Goal: Task Accomplishment & Management: Manage account settings

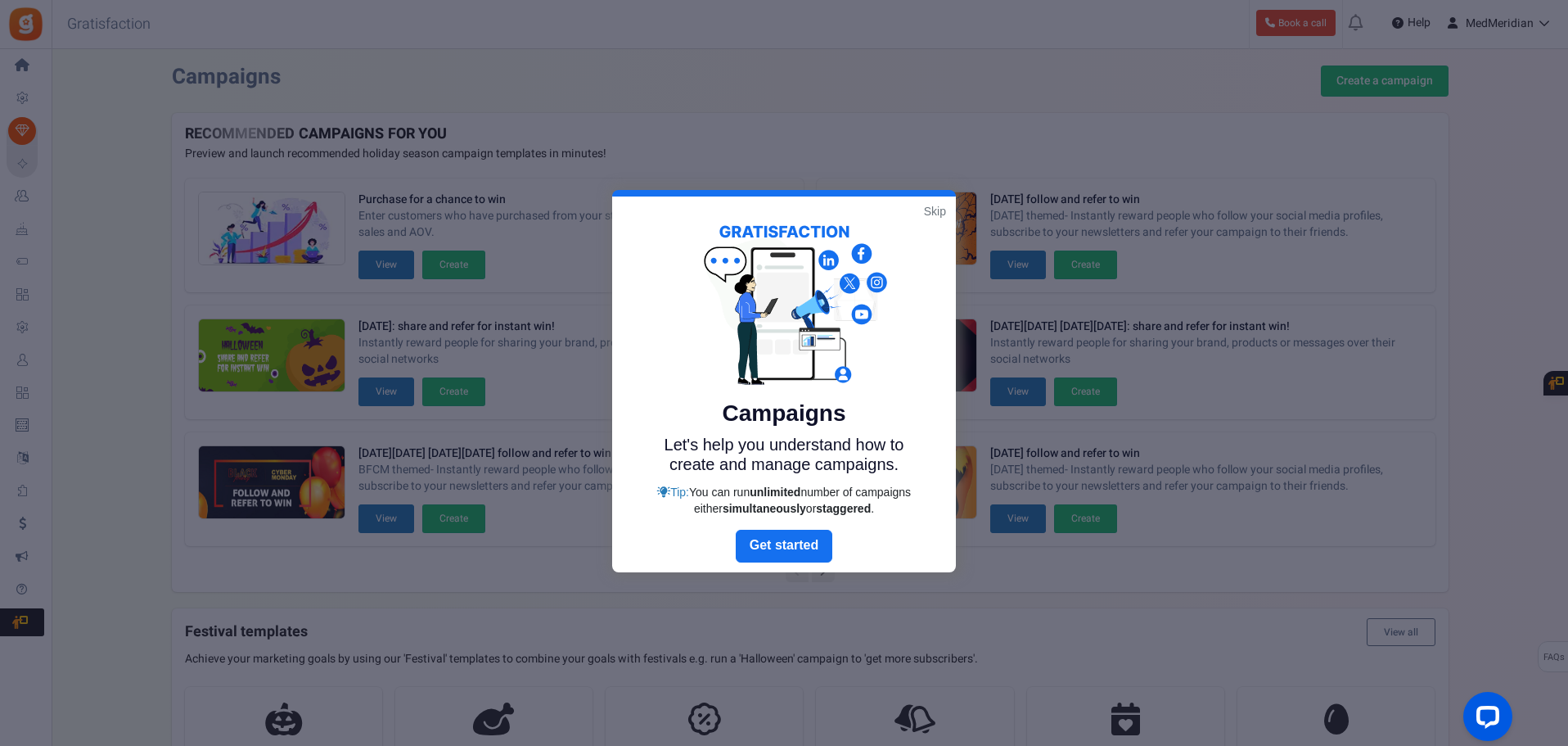
drag, startPoint x: 934, startPoint y: 208, endPoint x: 894, endPoint y: 240, distance: 51.2
click at [934, 208] on link "Skip" at bounding box center [935, 211] width 22 height 16
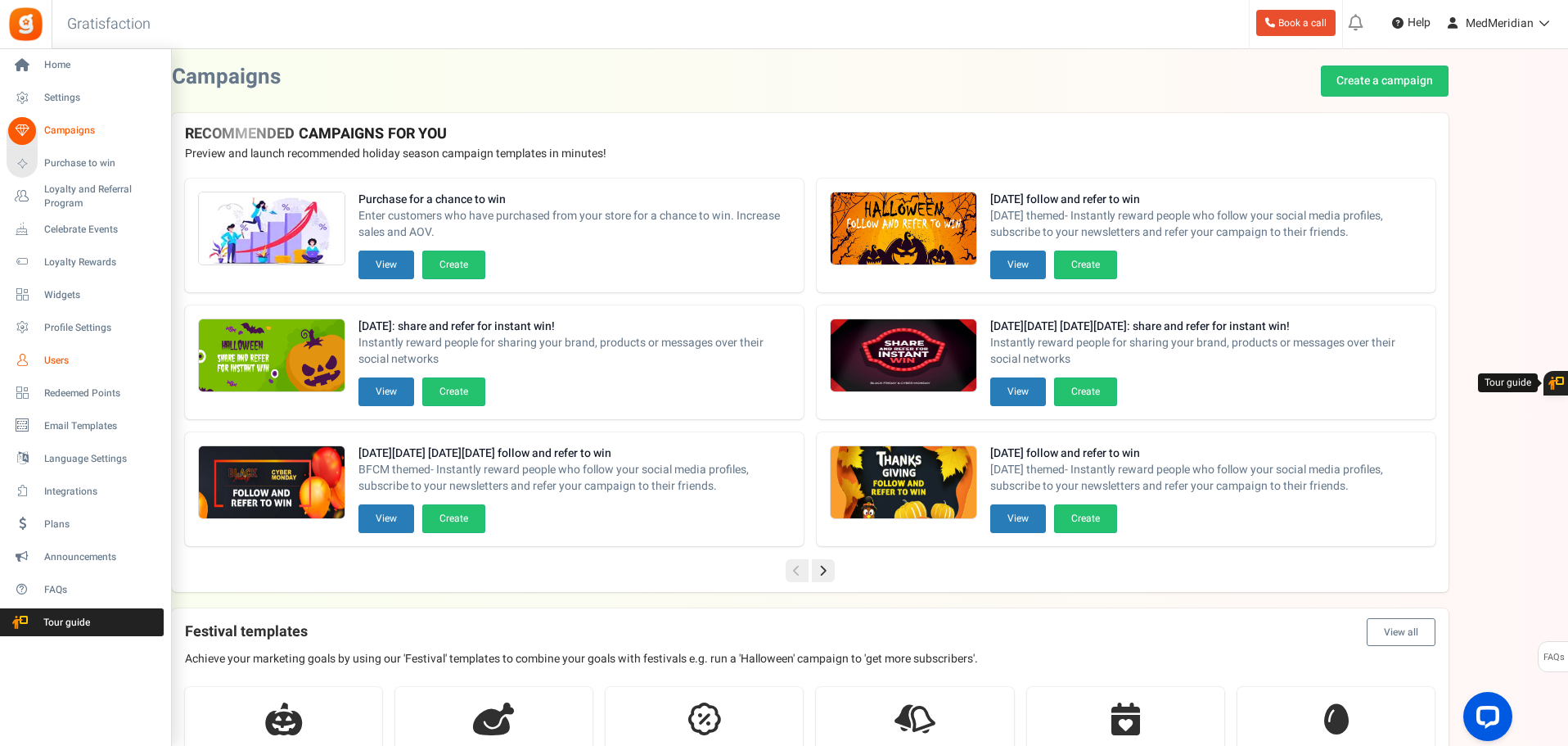
click at [37, 359] on link "Users" at bounding box center [85, 360] width 157 height 28
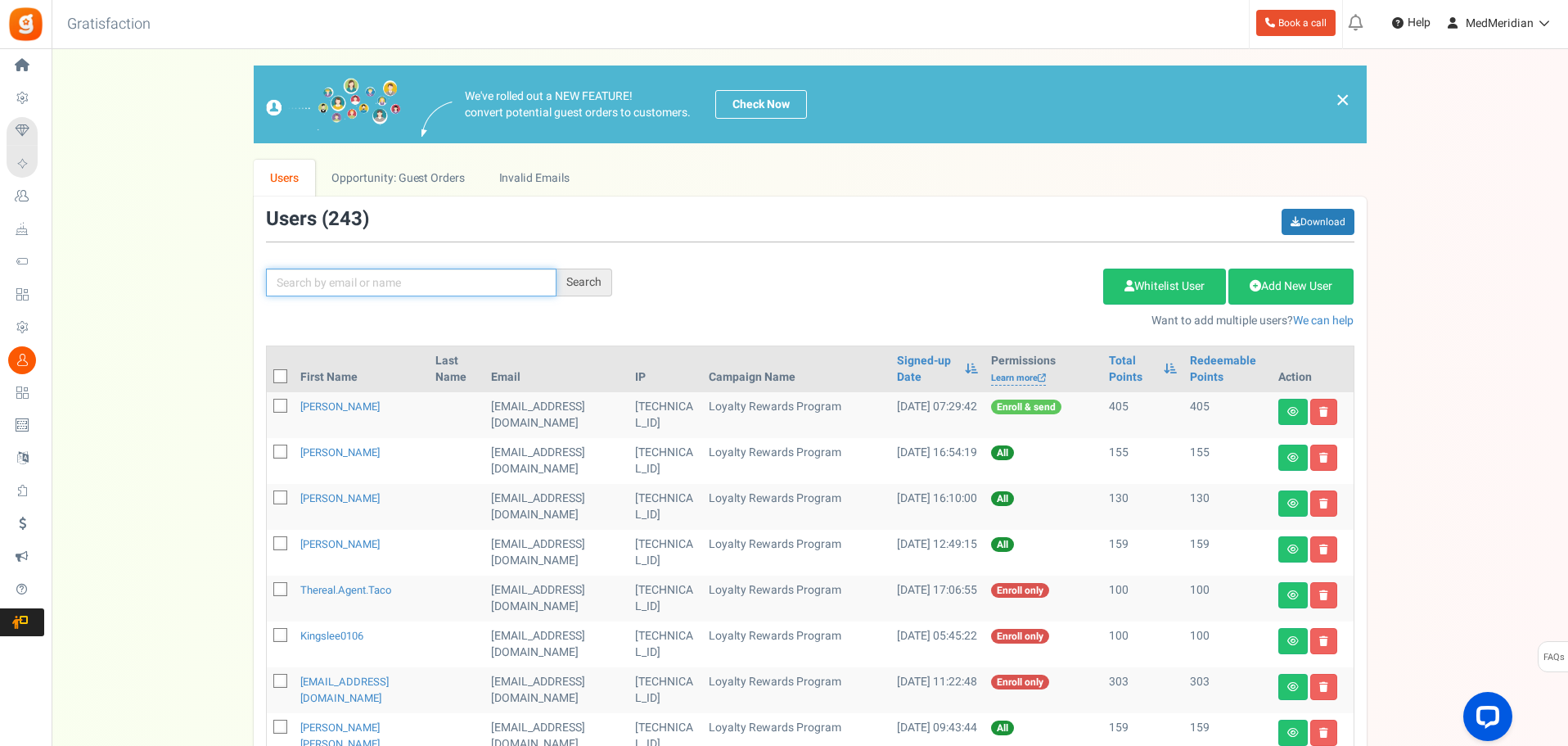
click at [319, 274] on input "text" at bounding box center [411, 282] width 290 height 28
type input "[PERSON_NAME]"
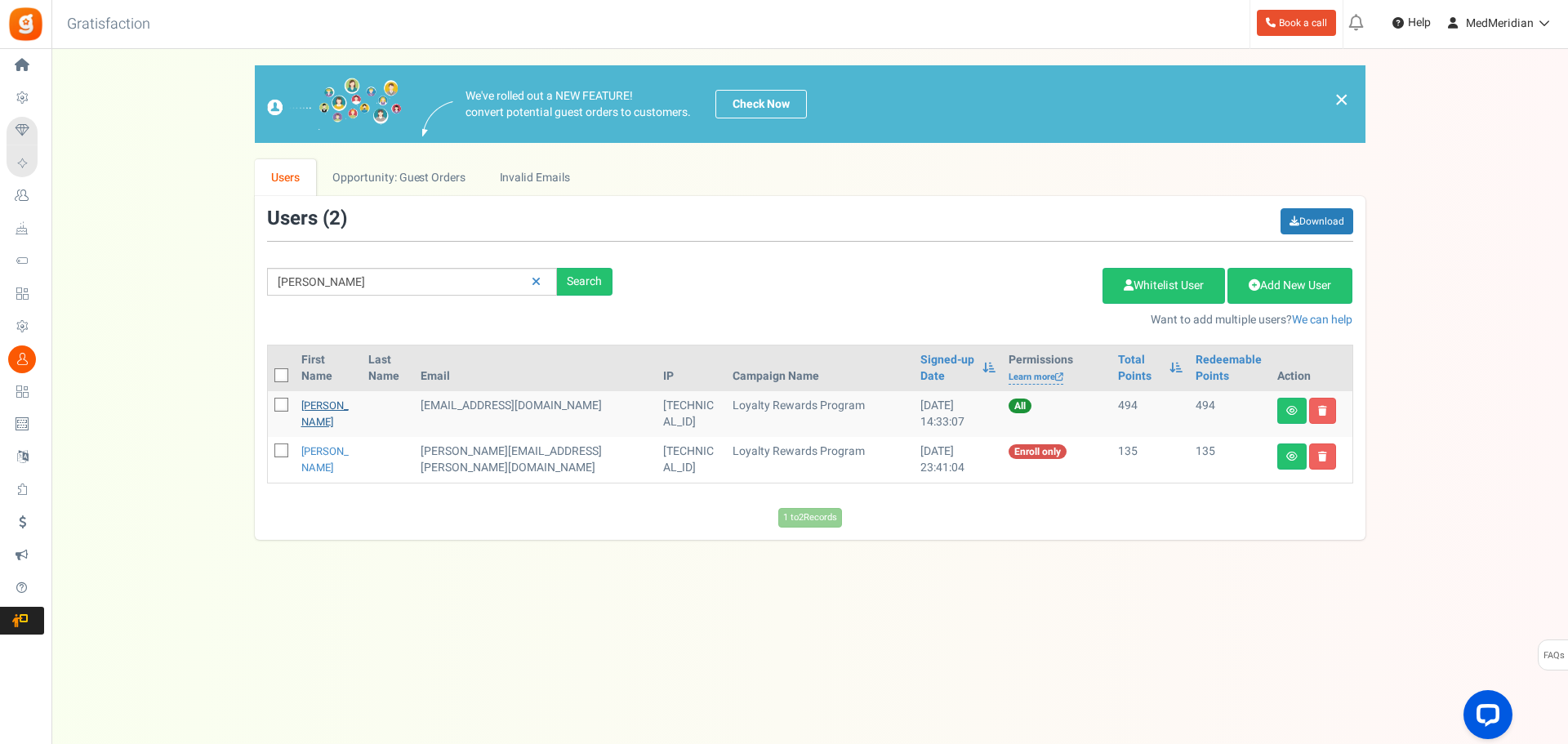
click at [346, 416] on link "[PERSON_NAME]" at bounding box center [325, 414] width 47 height 32
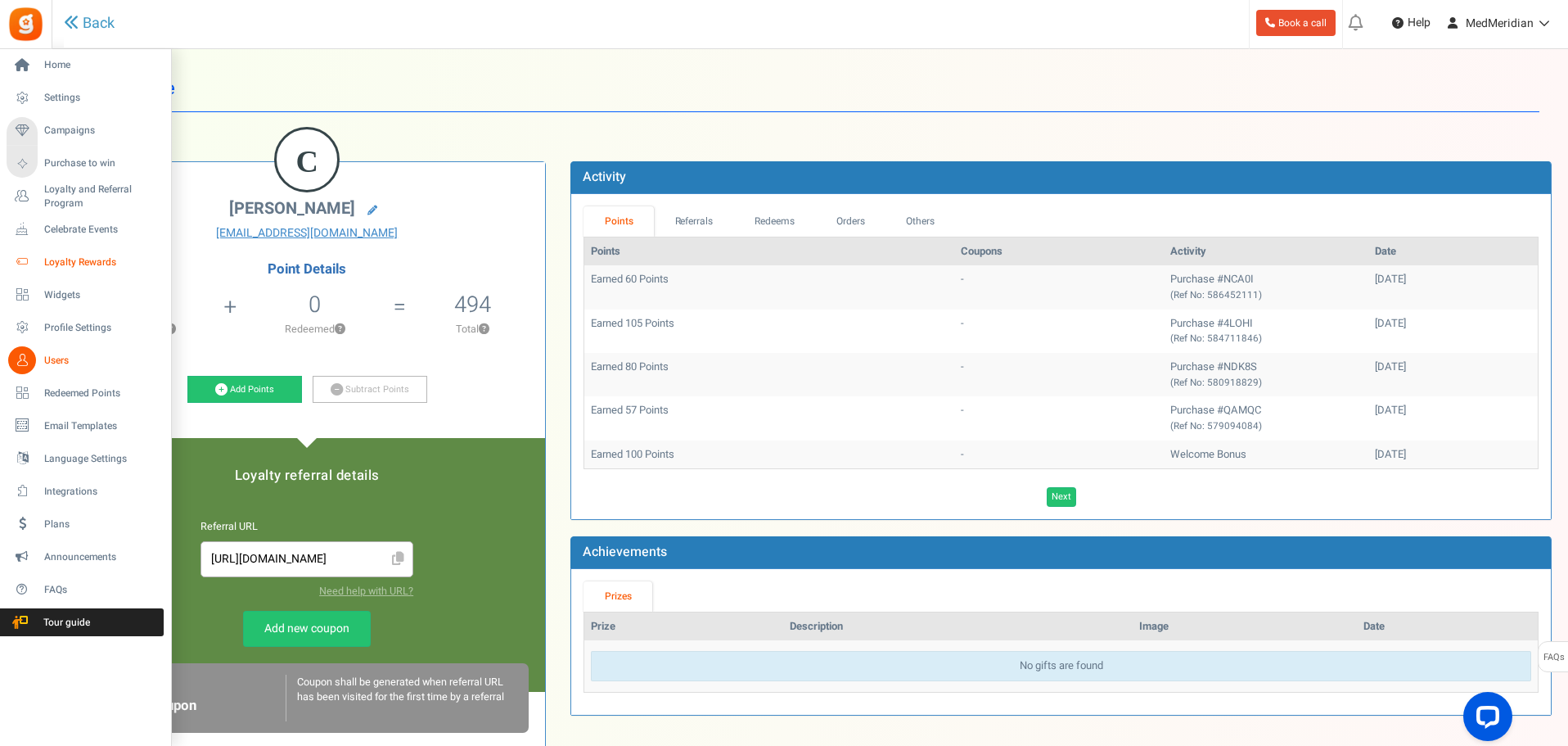
click at [77, 260] on span "Loyalty Rewards" at bounding box center [101, 263] width 115 height 14
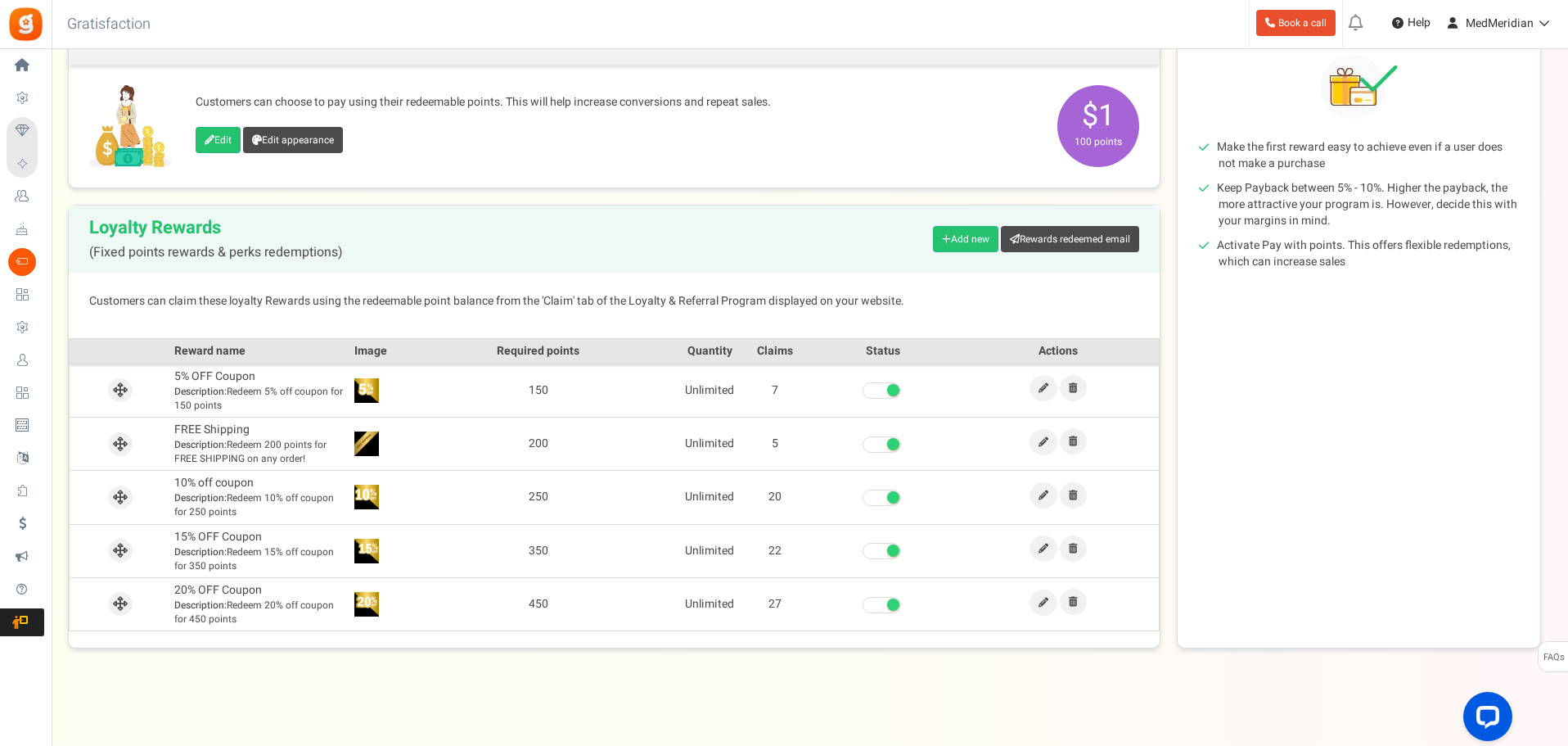
scroll to position [223, 0]
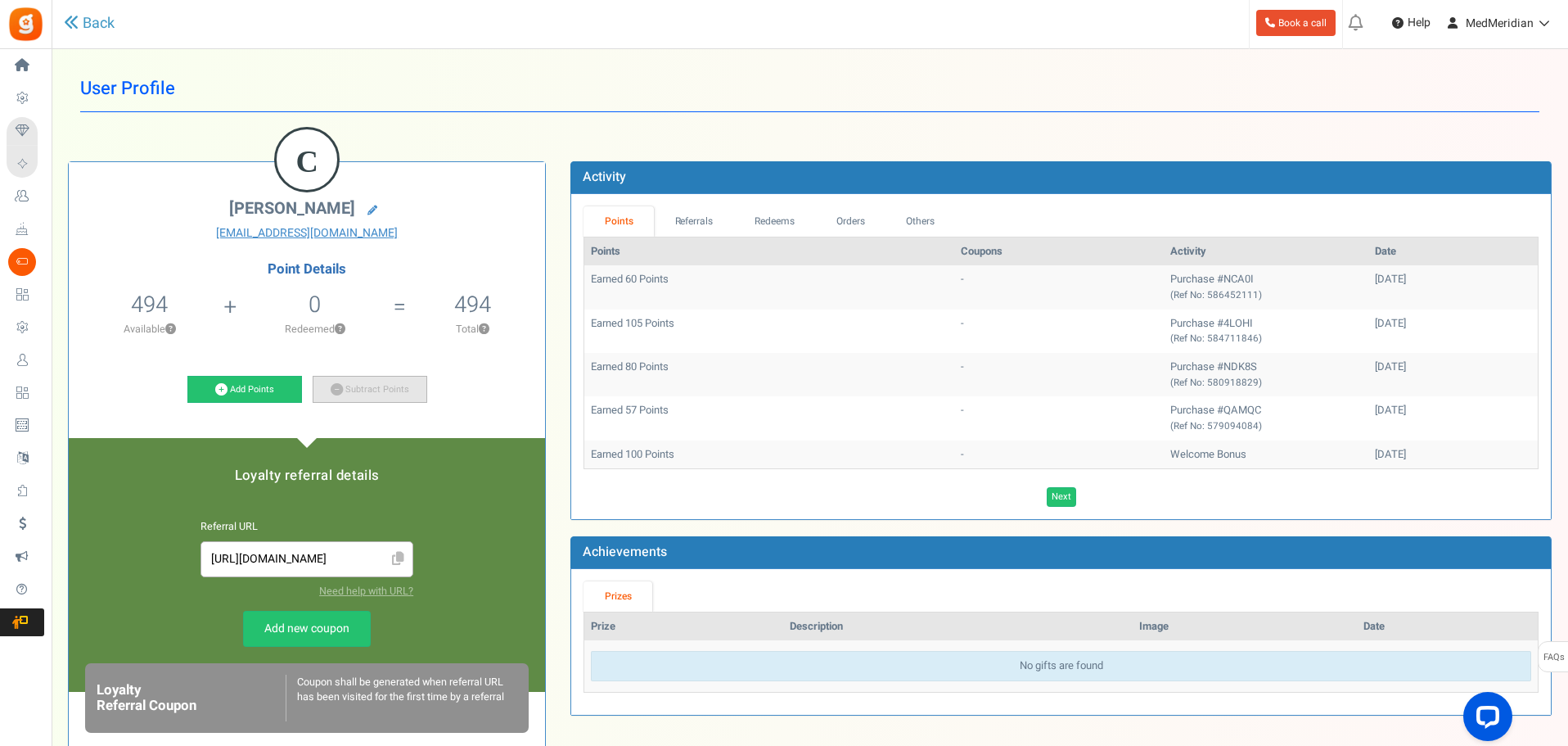
click at [368, 395] on link "Subtract Points" at bounding box center [369, 389] width 115 height 28
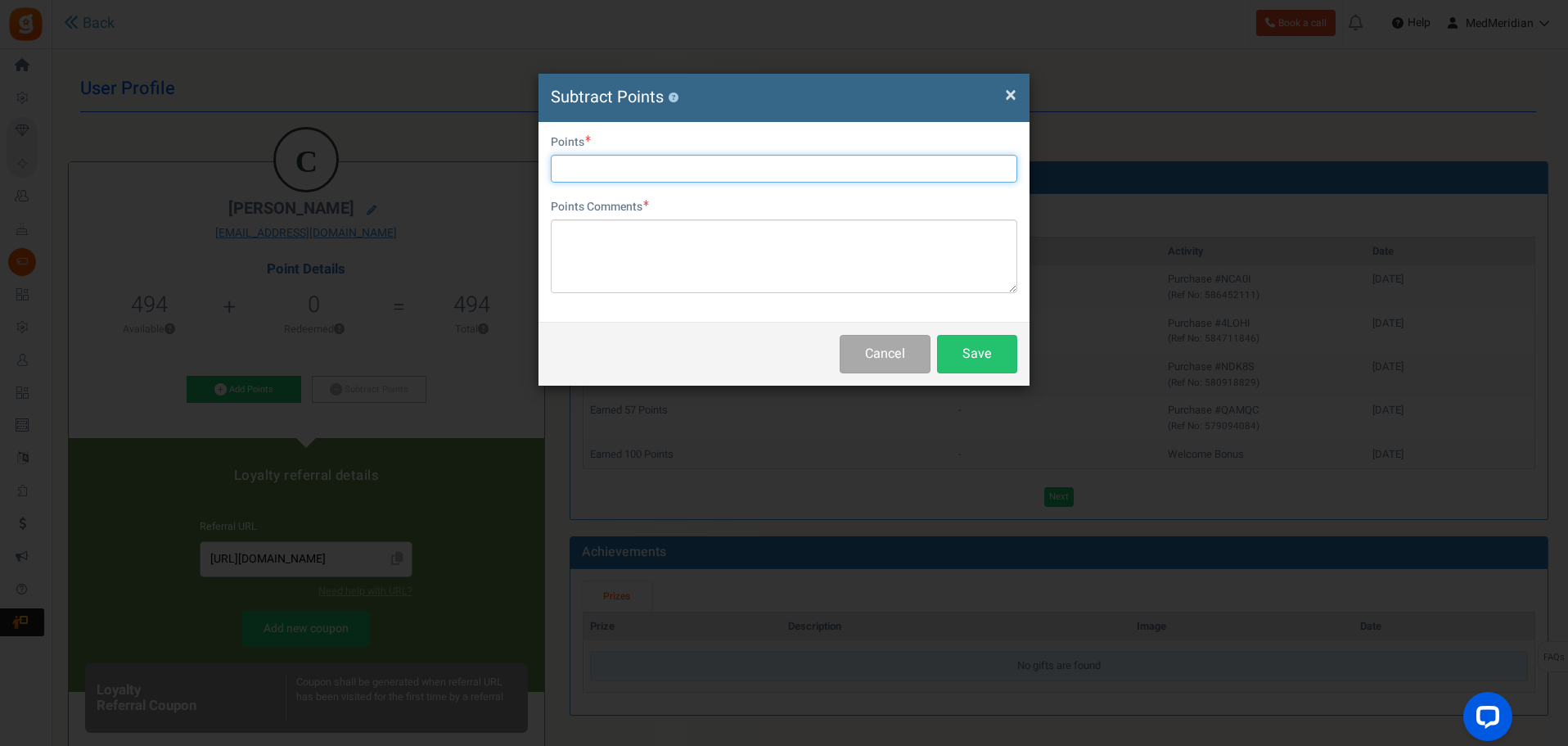
click at [578, 168] on input "text" at bounding box center [783, 168] width 466 height 28
type input "450"
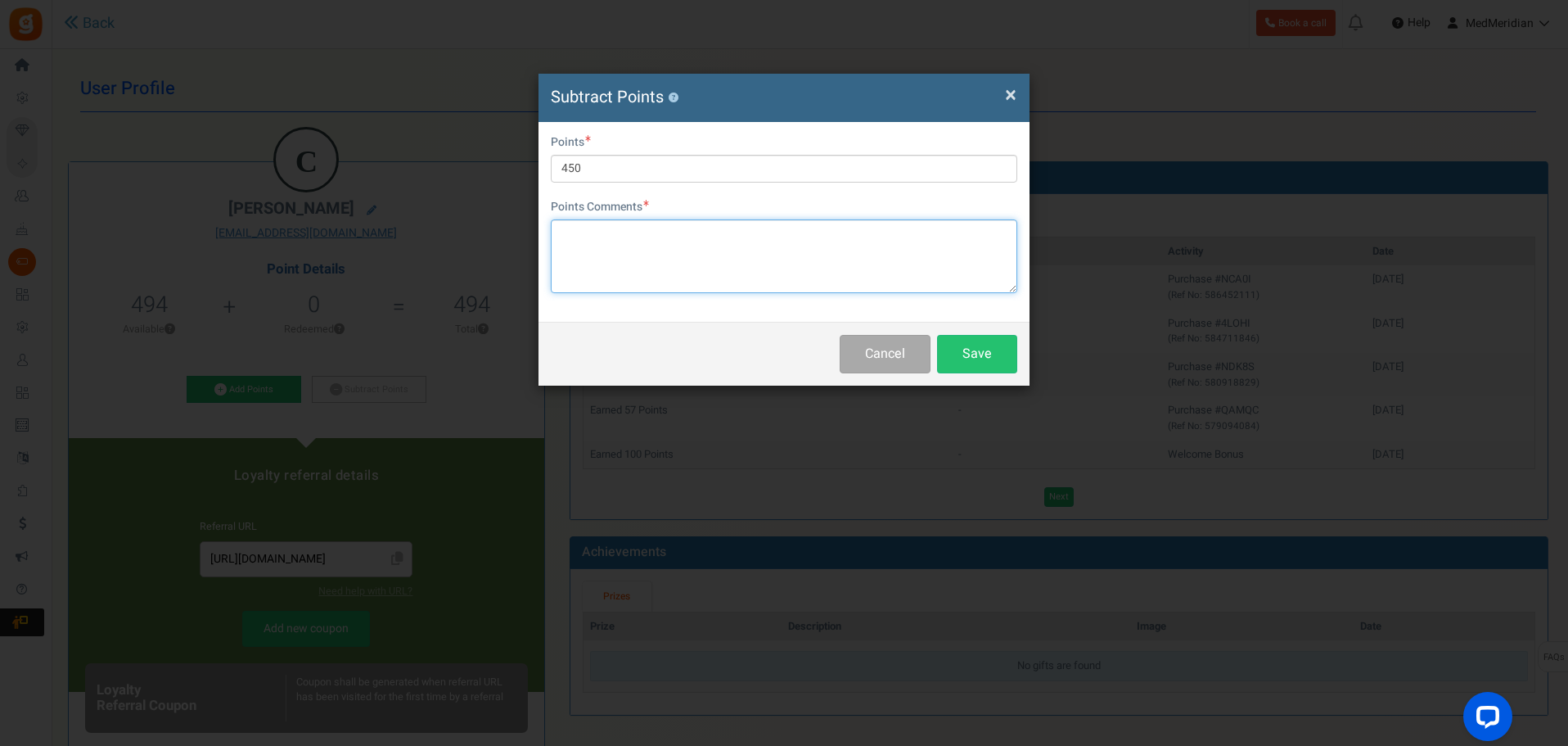
click at [570, 257] on textarea at bounding box center [783, 256] width 466 height 74
type textarea "In-store redemption"
click at [957, 350] on button "Save" at bounding box center [977, 353] width 80 height 38
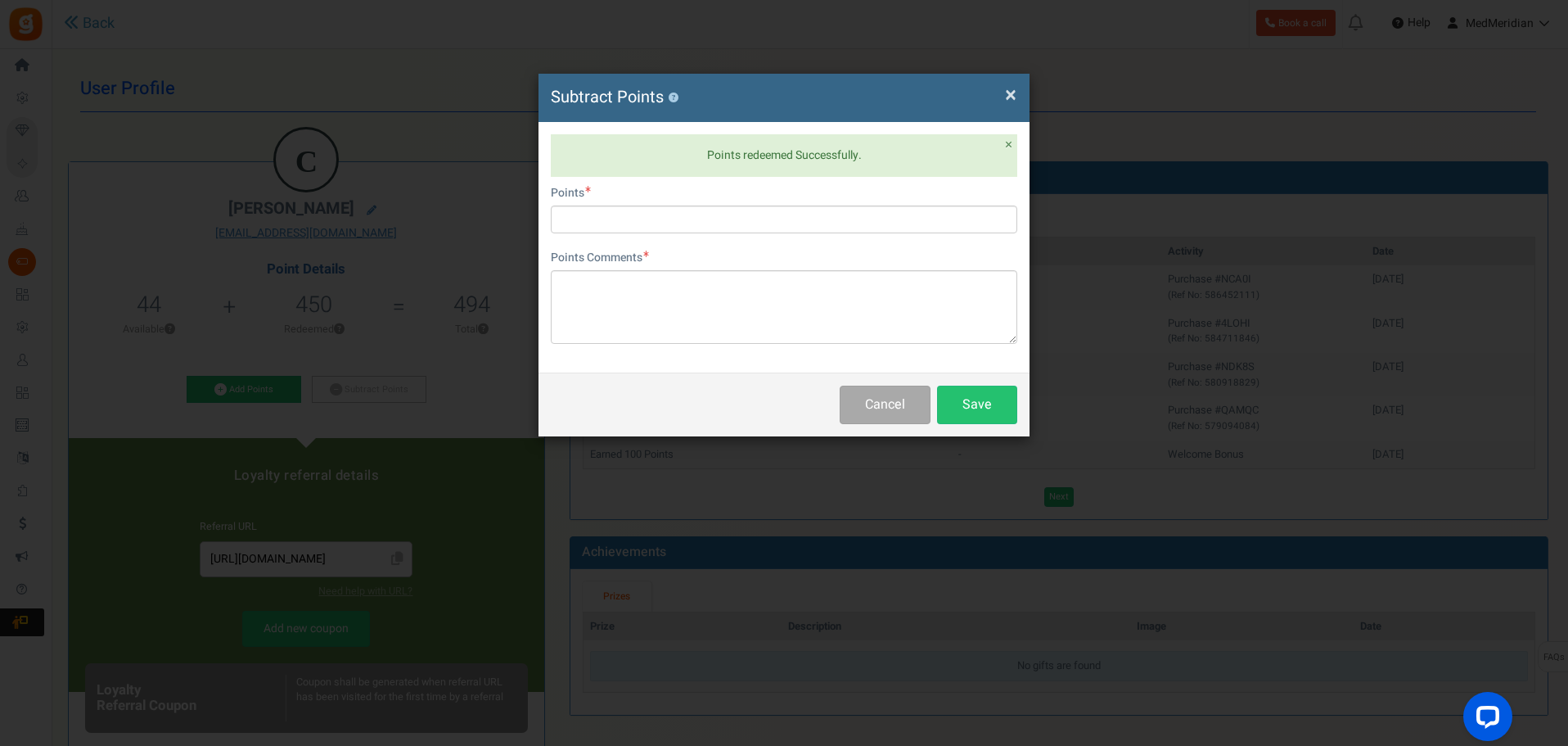
click at [1010, 87] on span "×" at bounding box center [1010, 94] width 11 height 31
